Goal: Information Seeking & Learning: Learn about a topic

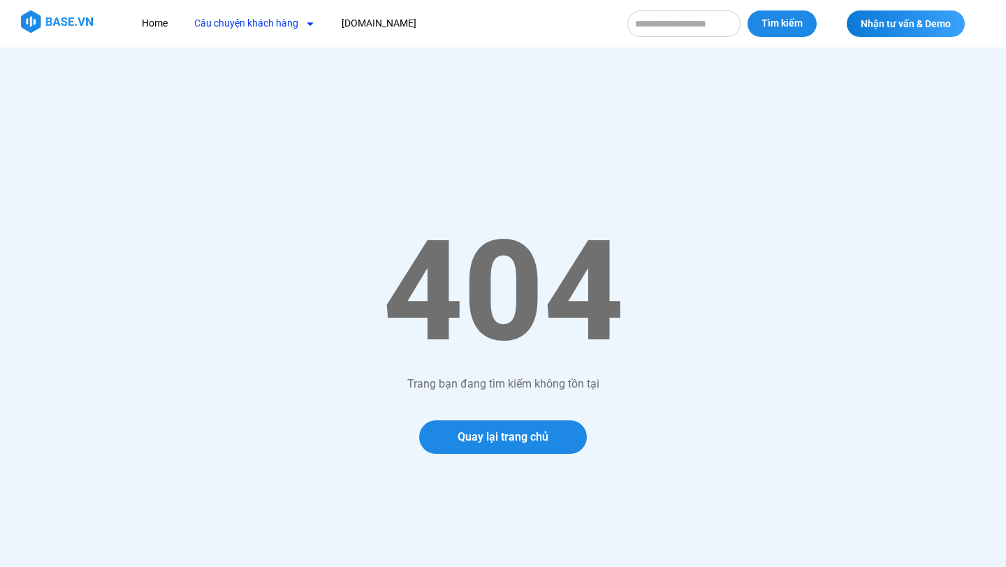
click at [274, 20] on link "Câu chuyện khách hàng" at bounding box center [255, 23] width 142 height 26
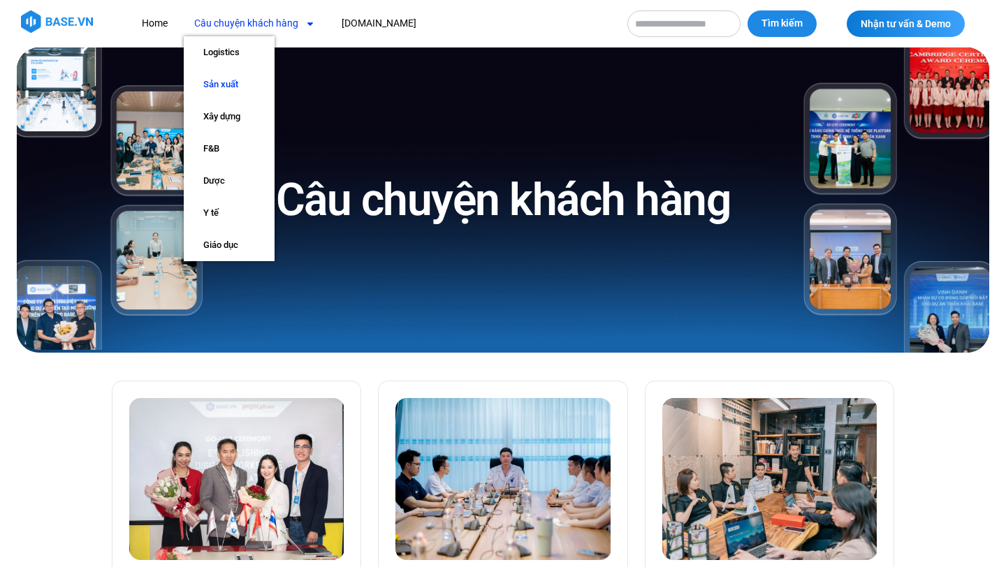
click at [233, 87] on link "Sản xuất" at bounding box center [229, 84] width 91 height 32
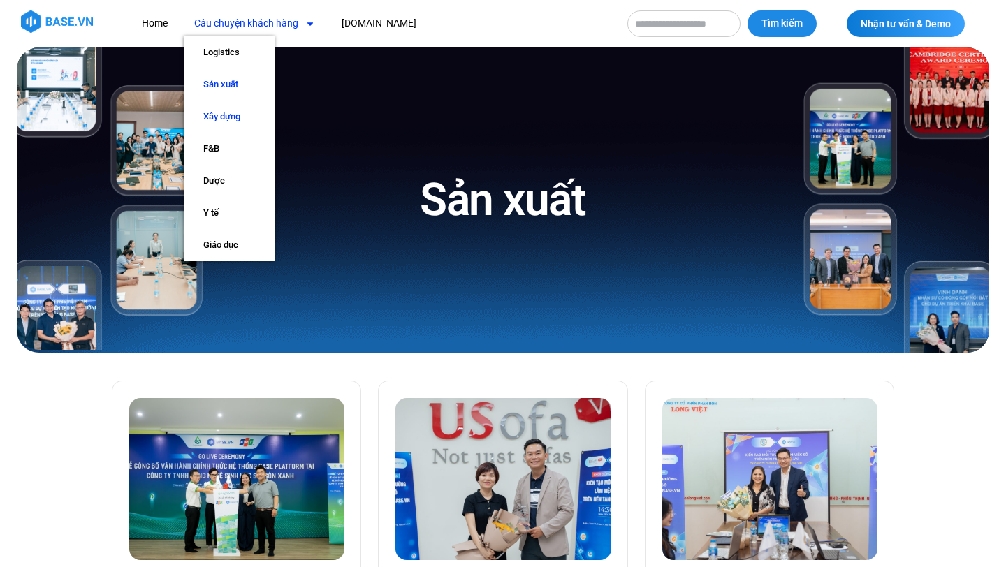
click at [234, 126] on link "Xây dựng" at bounding box center [229, 117] width 91 height 32
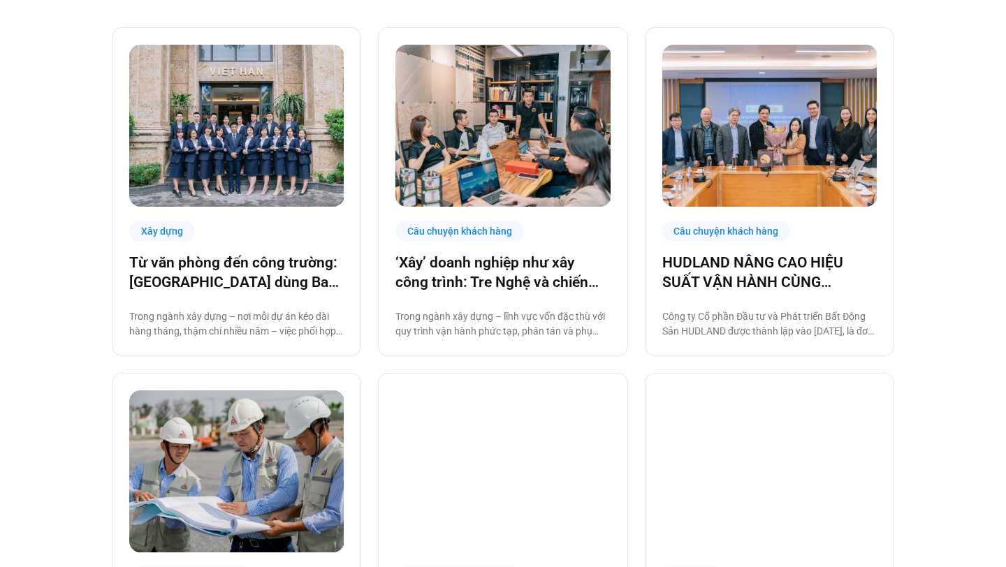
scroll to position [368, 0]
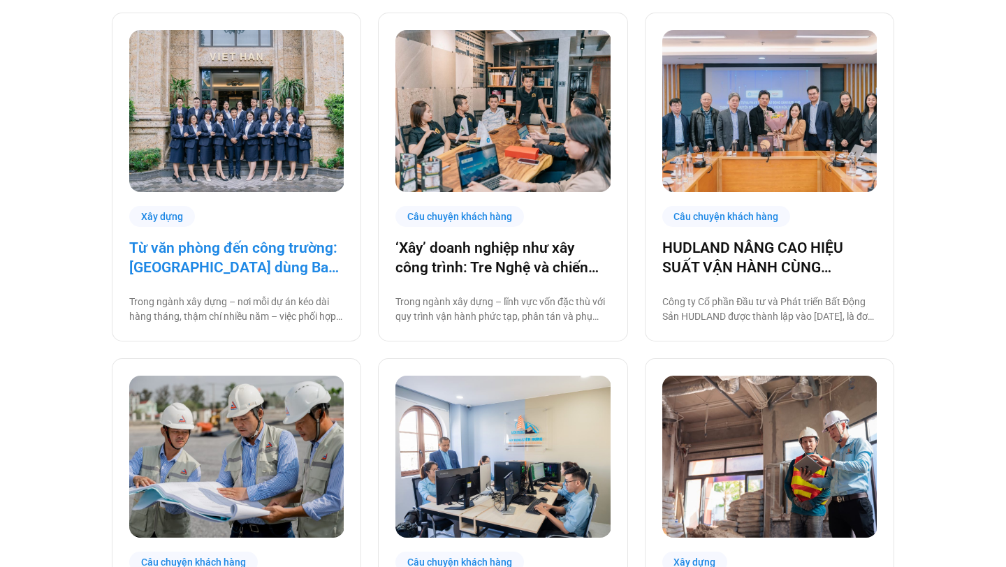
click at [281, 258] on link "Từ văn phòng đến công trường: Việt Hàn dùng Base số hóa hệ thống quản trị" at bounding box center [236, 257] width 214 height 39
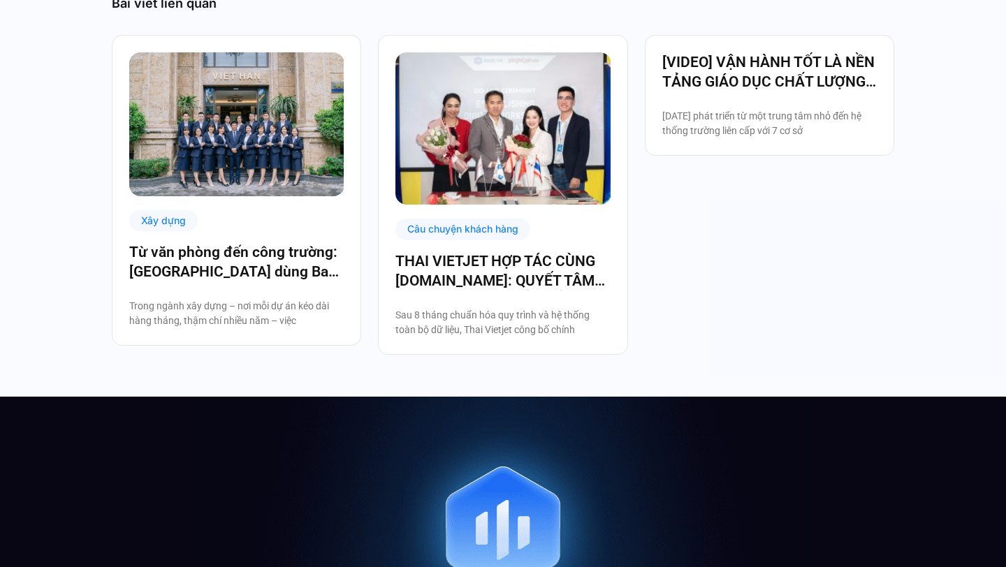
scroll to position [3901, 0]
